Goal: Subscribe to service/newsletter

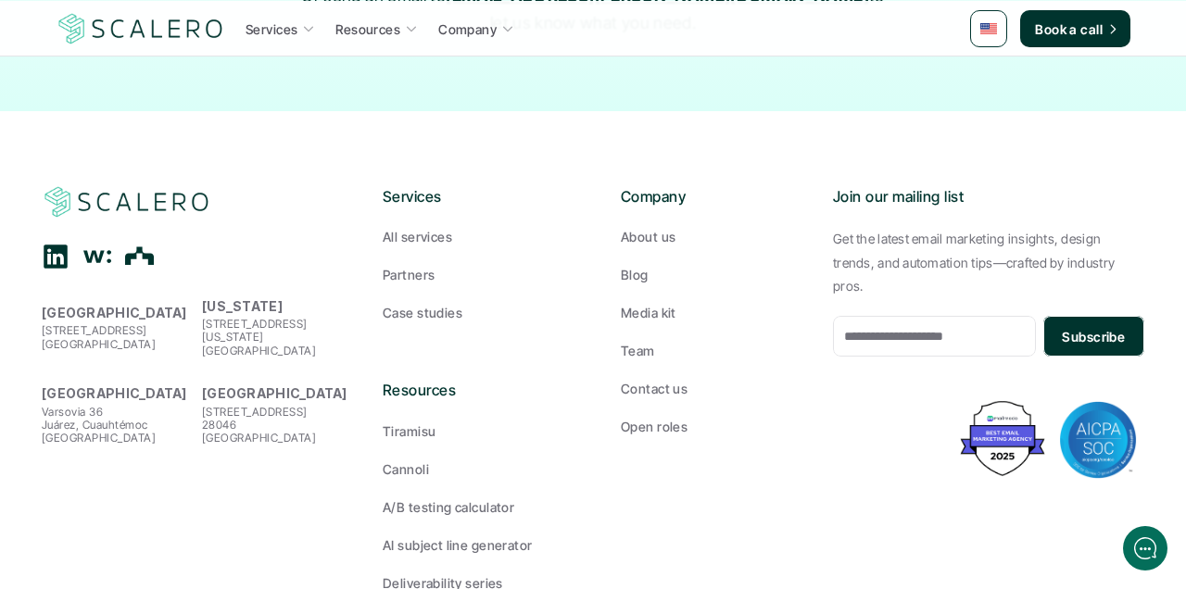
scroll to position [3175, 0]
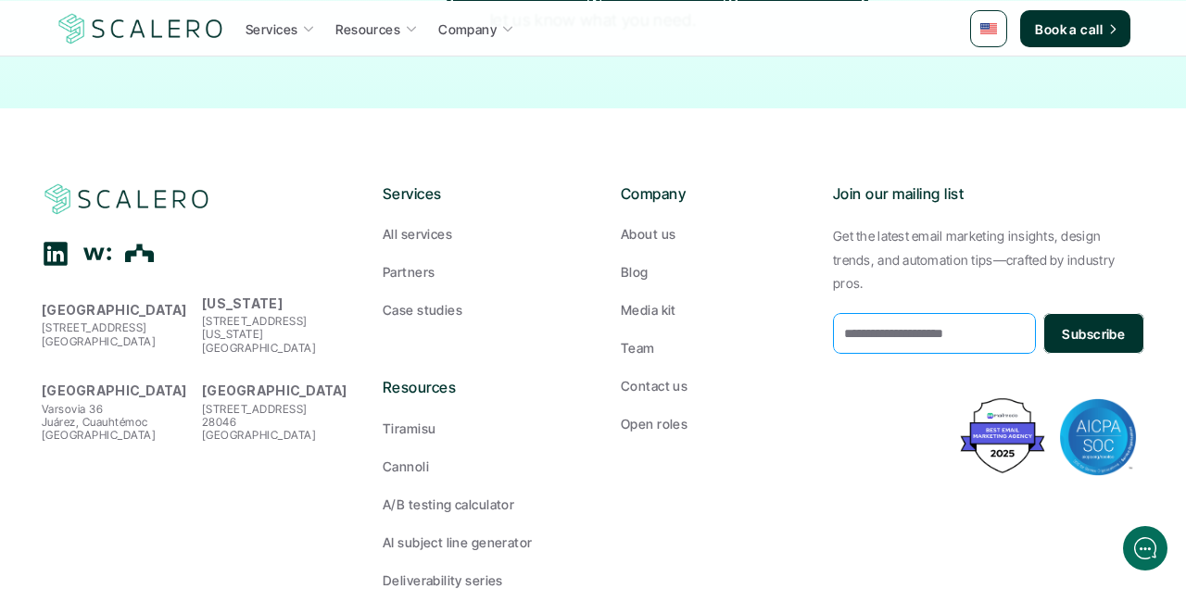
click at [949, 313] on input "email" at bounding box center [934, 333] width 203 height 41
type input "**********"
click at [1100, 324] on p "Subscribe" at bounding box center [1093, 333] width 63 height 19
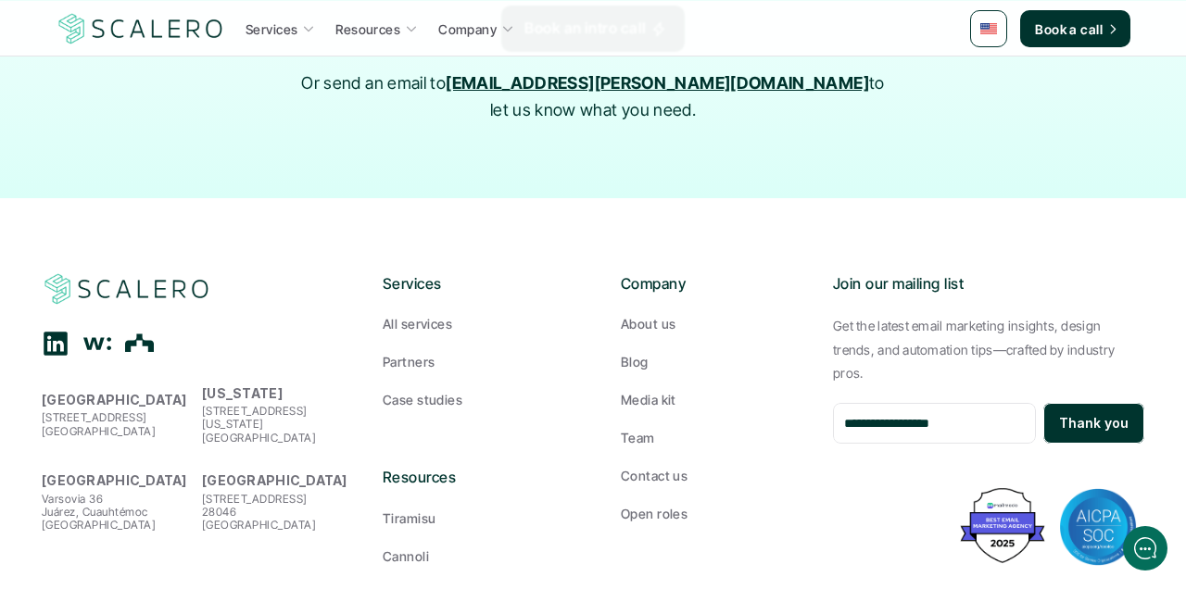
scroll to position [3072, 0]
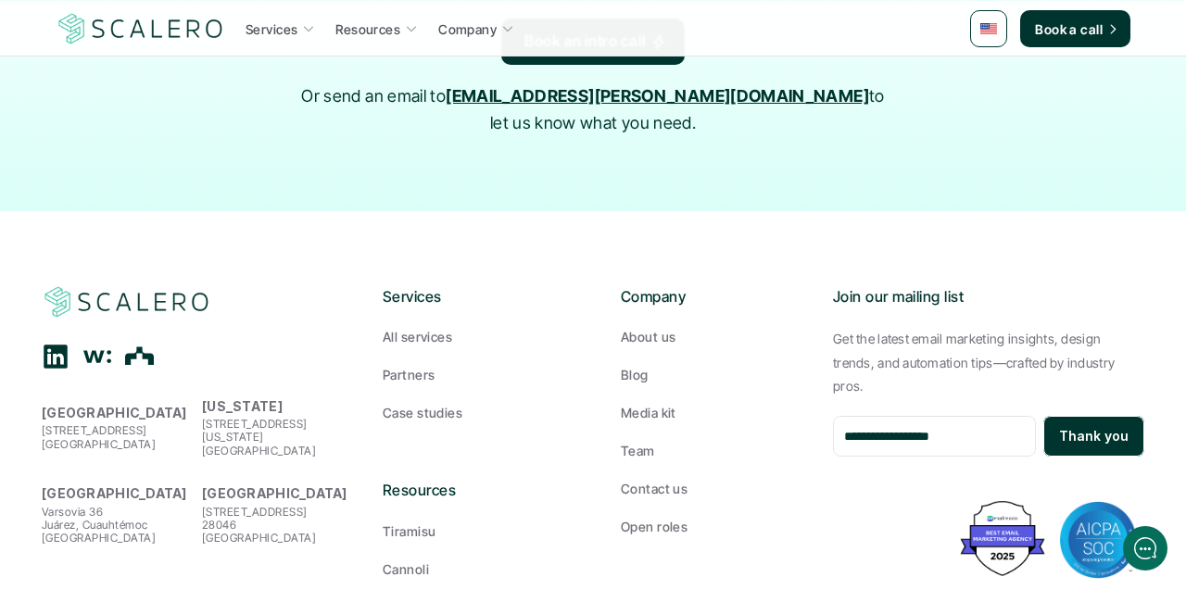
click at [1073, 429] on p "Thank you" at bounding box center [1093, 437] width 69 height 16
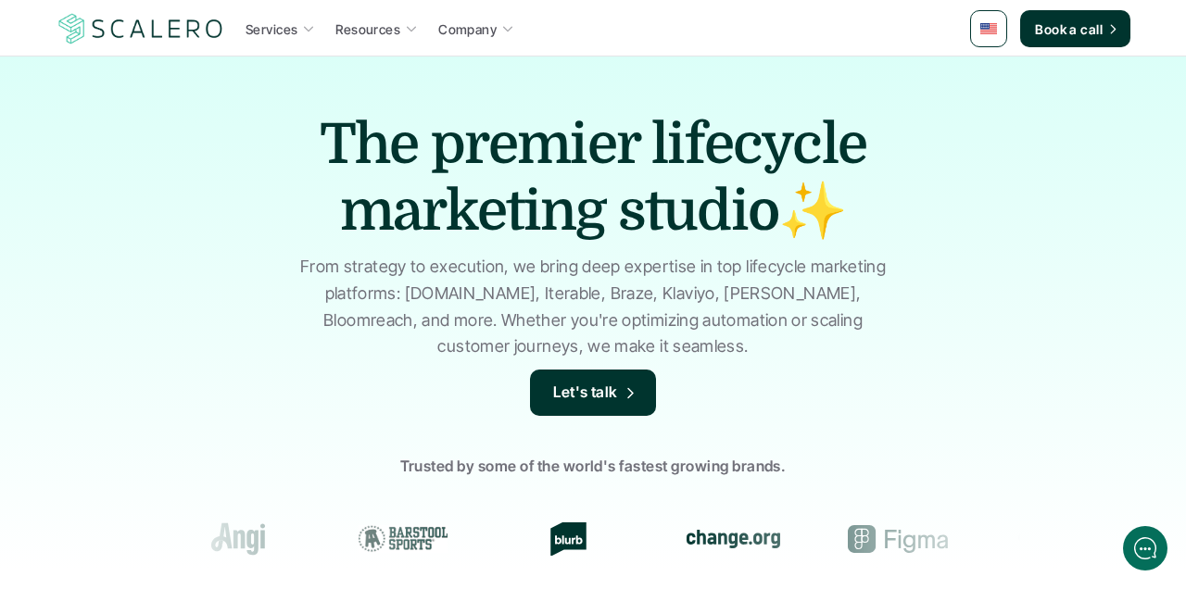
scroll to position [0, 0]
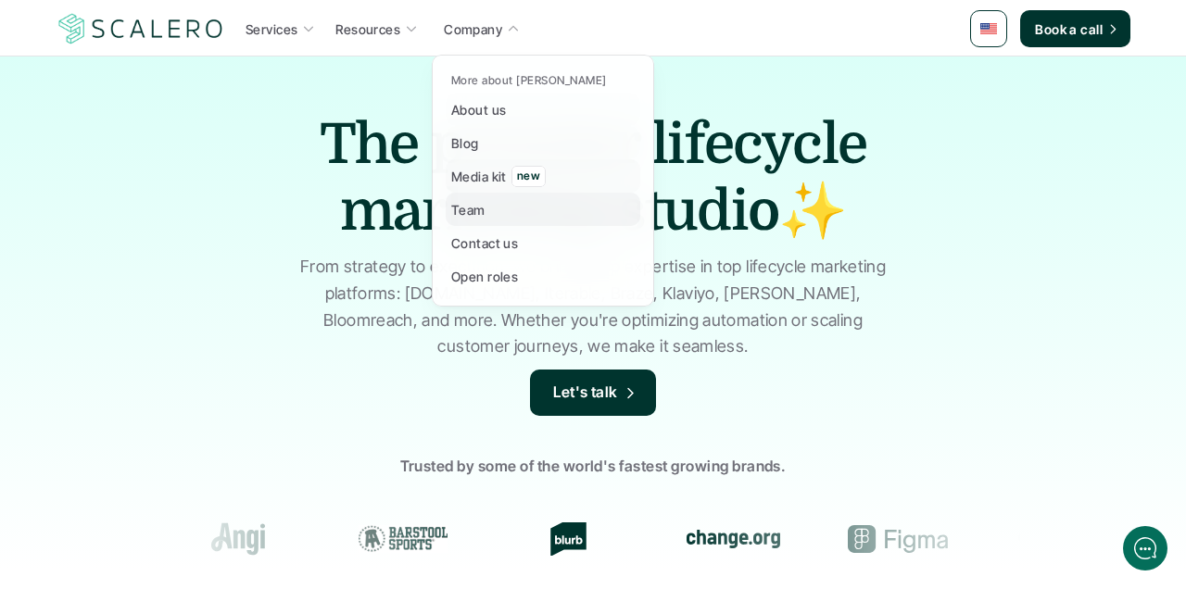
click at [472, 203] on p "Team" at bounding box center [468, 209] width 34 height 19
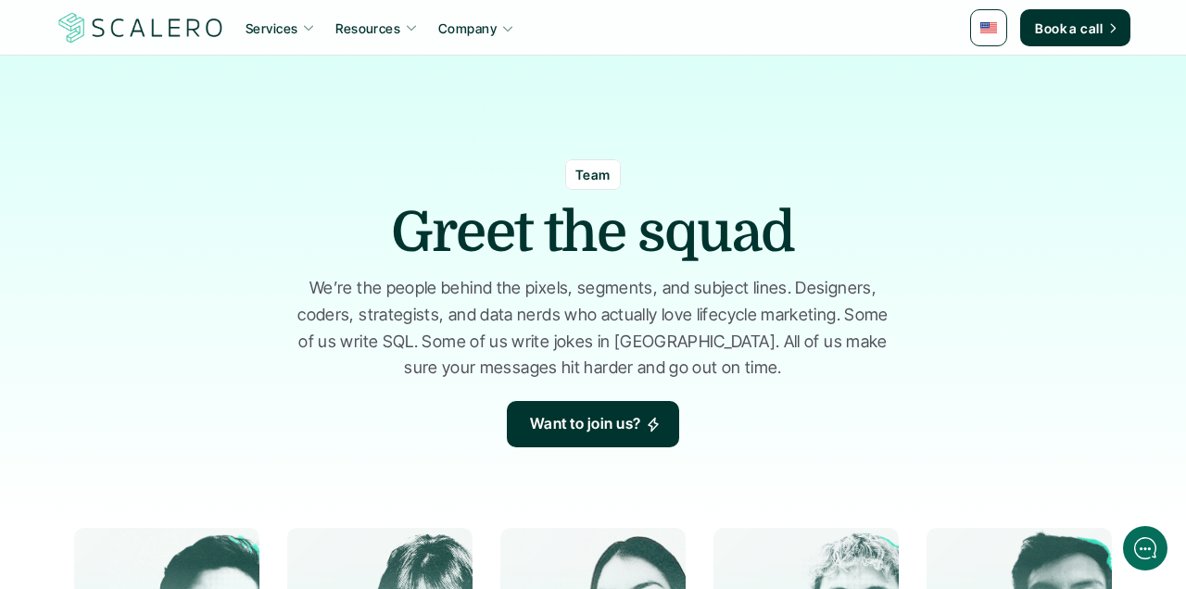
click at [480, 15] on link "Company" at bounding box center [476, 27] width 87 height 33
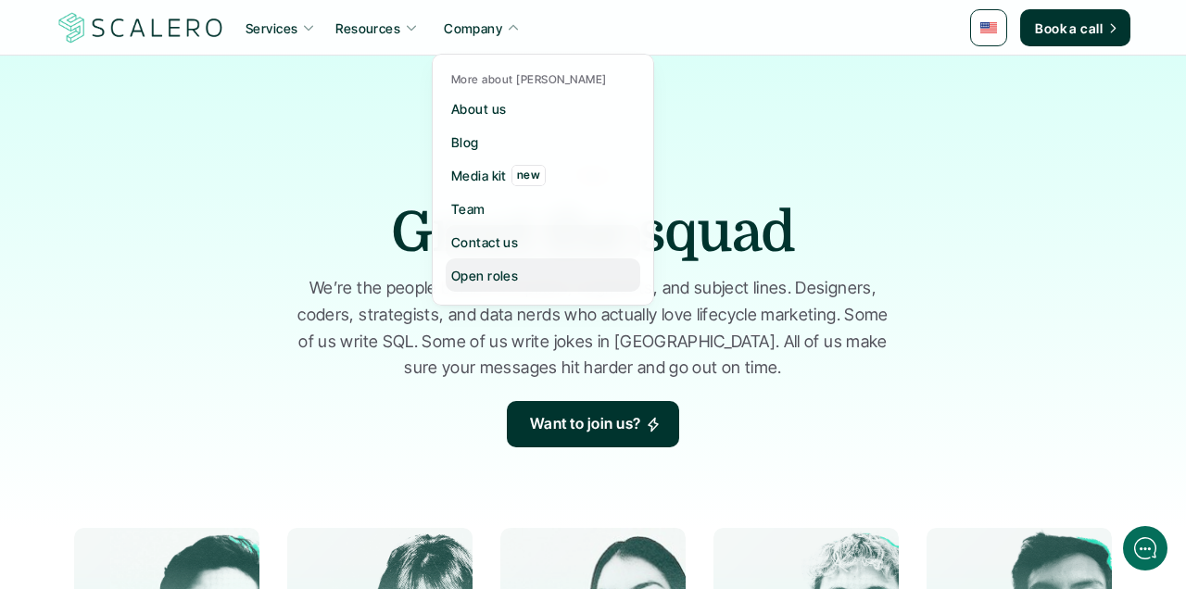
click at [479, 276] on p "Open roles" at bounding box center [484, 275] width 67 height 19
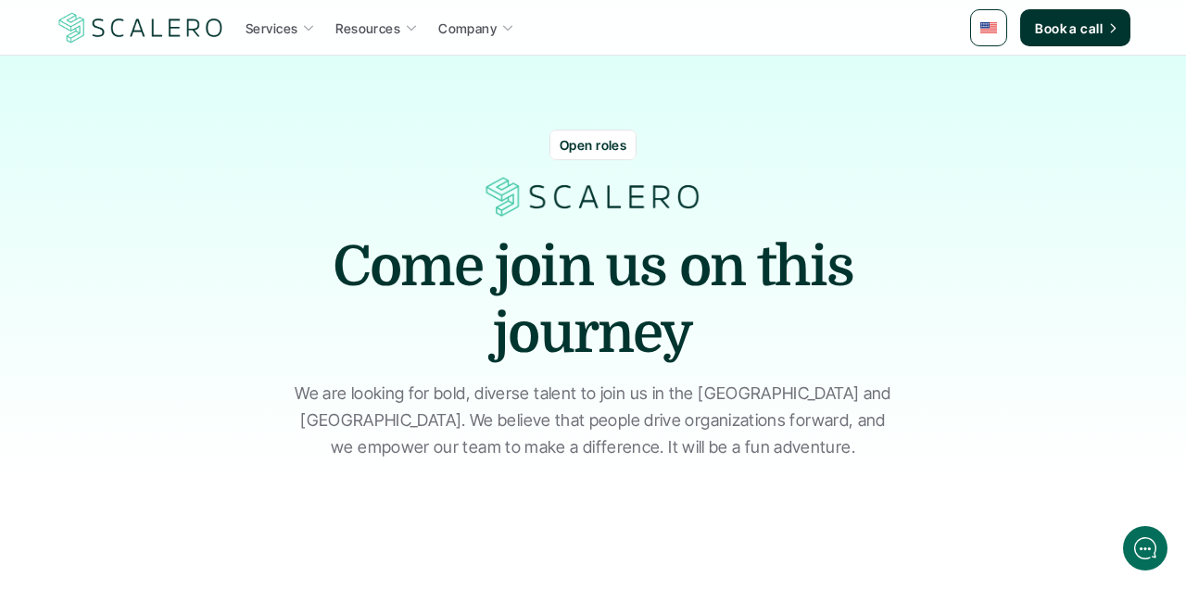
click at [583, 143] on p "Open roles" at bounding box center [593, 144] width 67 height 19
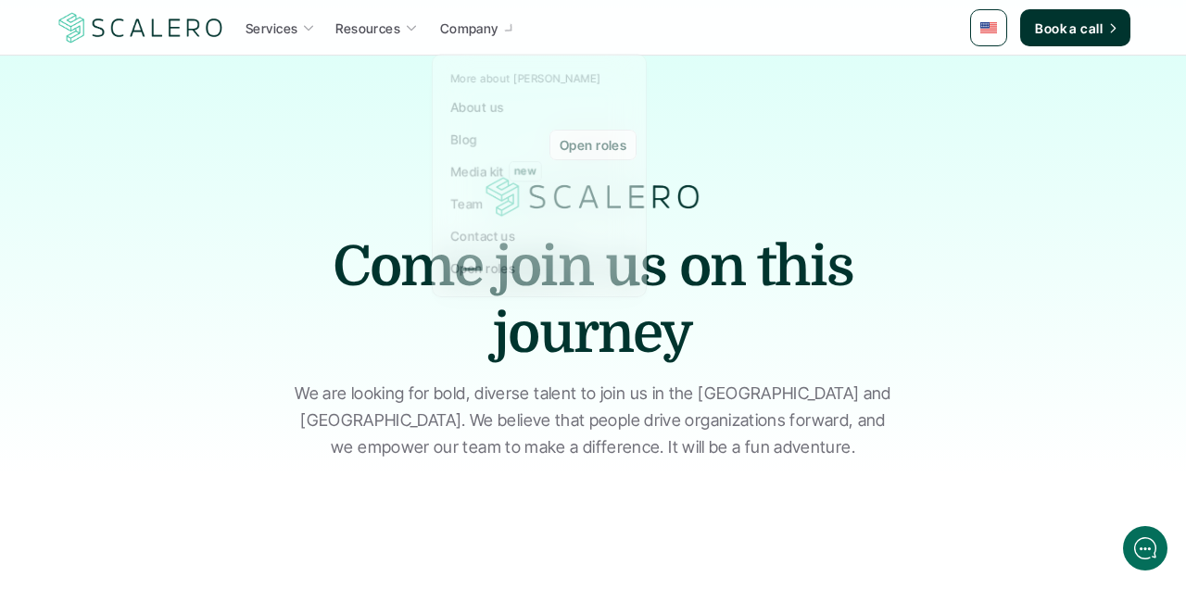
click at [489, 31] on p "Company" at bounding box center [469, 27] width 58 height 19
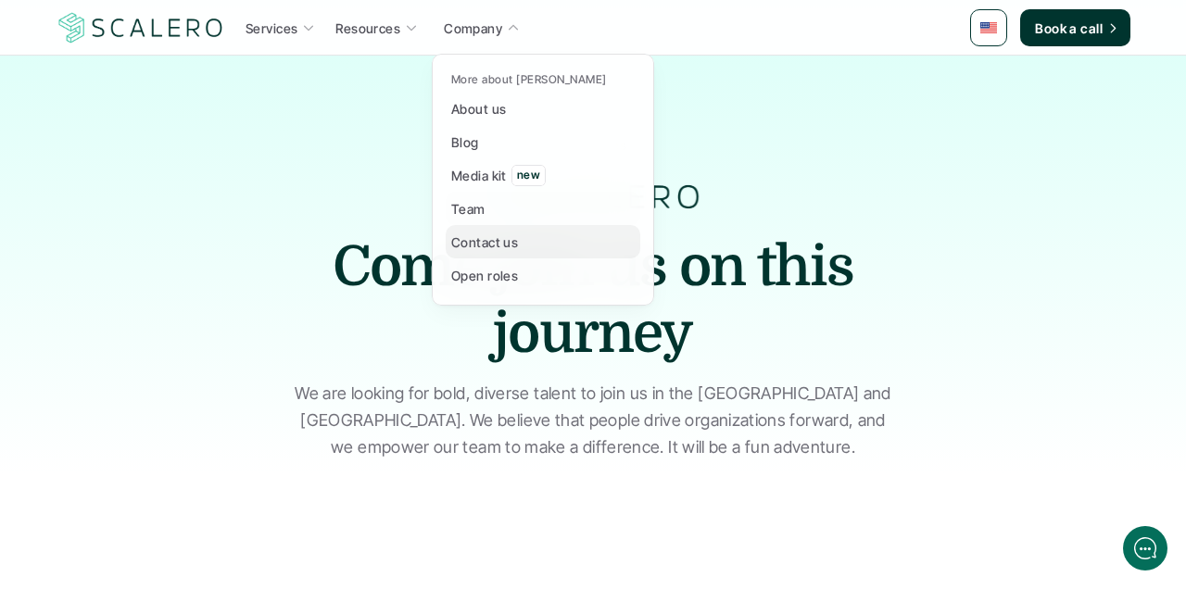
click at [488, 219] on link "Team" at bounding box center [543, 208] width 195 height 33
